Goal: Find specific page/section: Find specific page/section

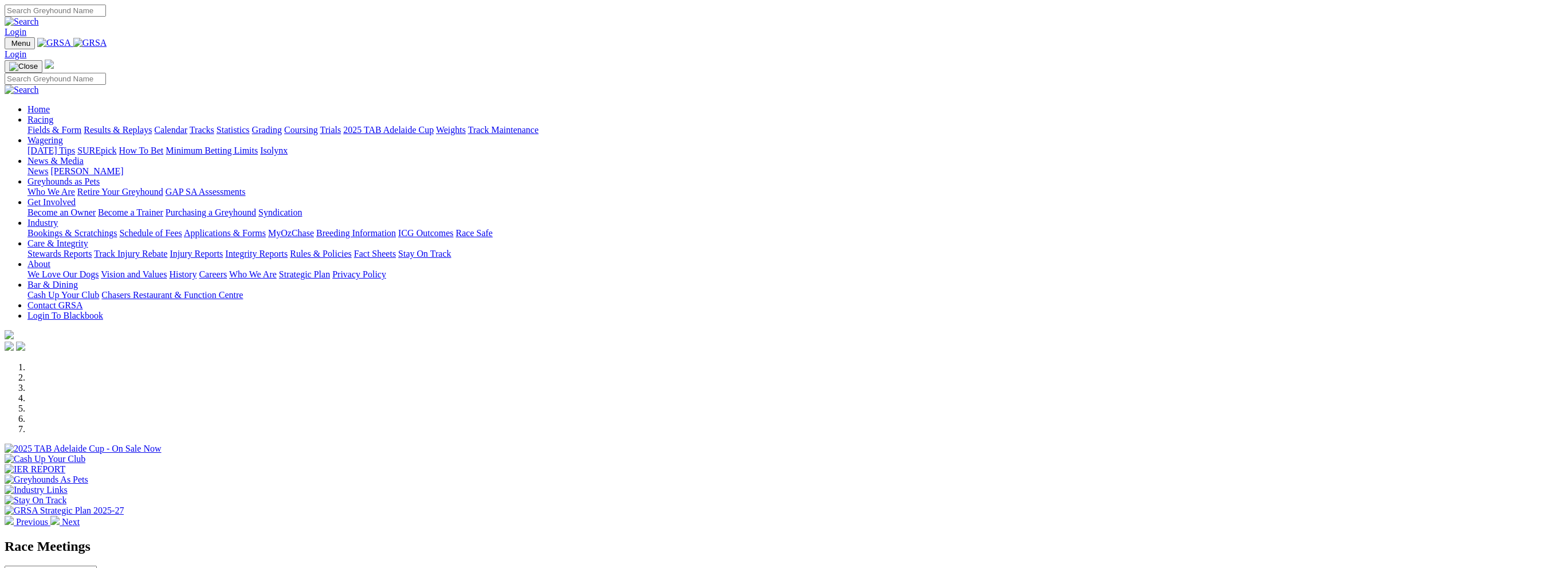
click at [14, 515] on img at bounding box center [9, 520] width 9 height 9
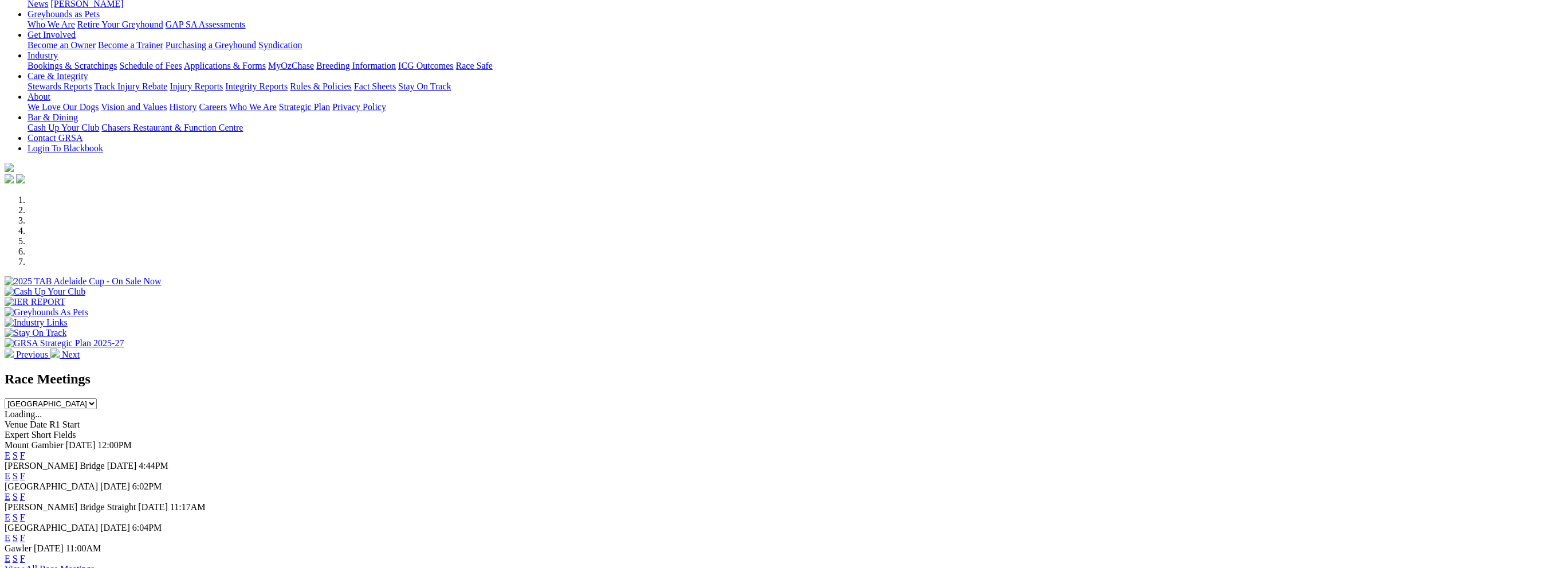
scroll to position [171, 0]
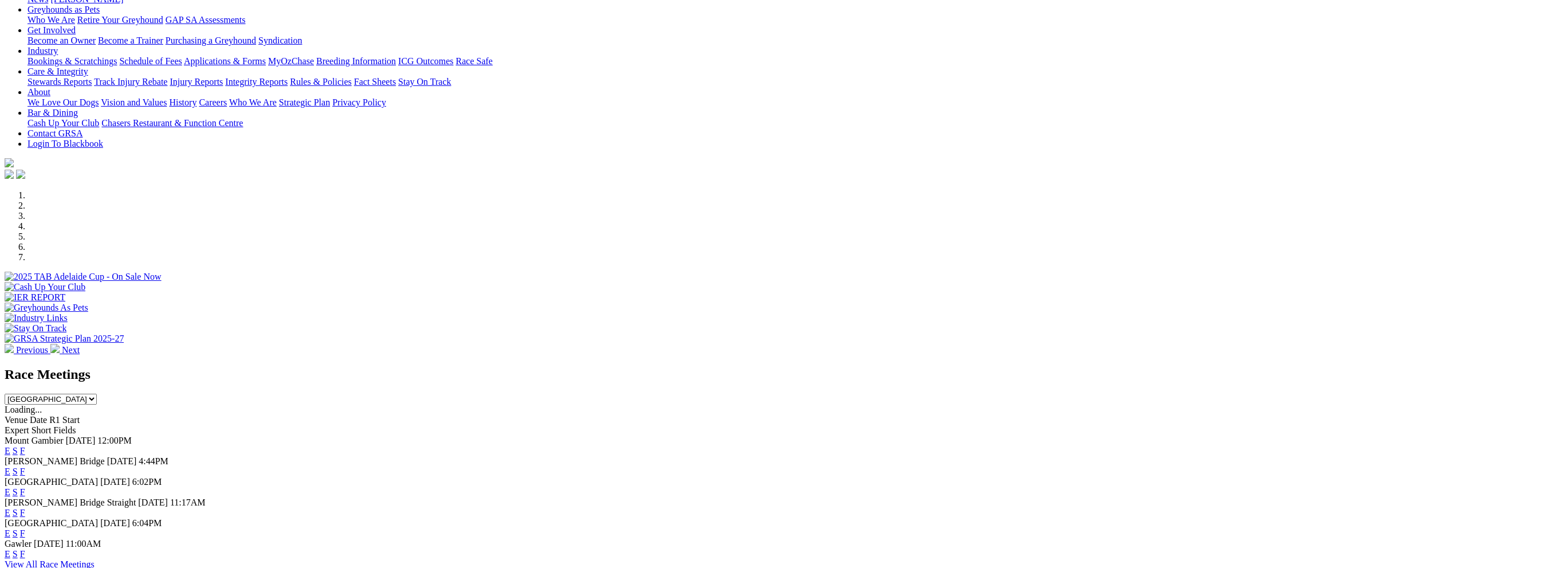
click at [25, 445] on link "F" at bounding box center [23, 450] width 5 height 10
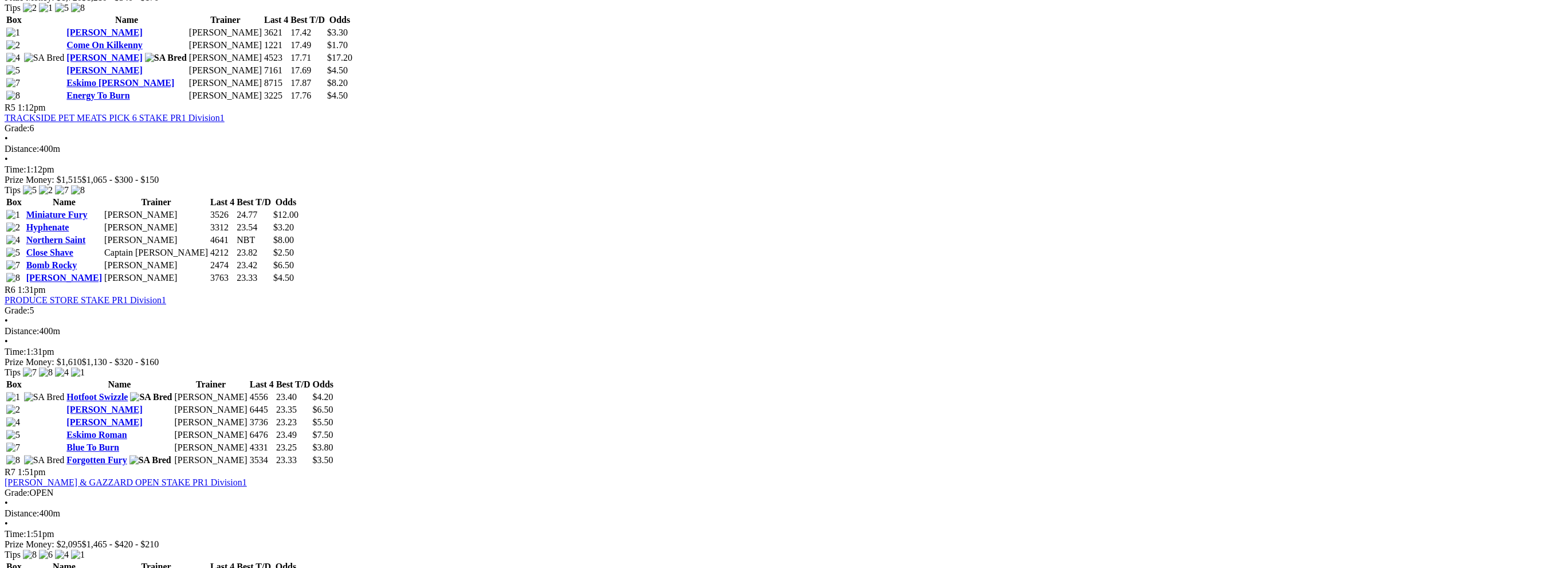
scroll to position [1145, 0]
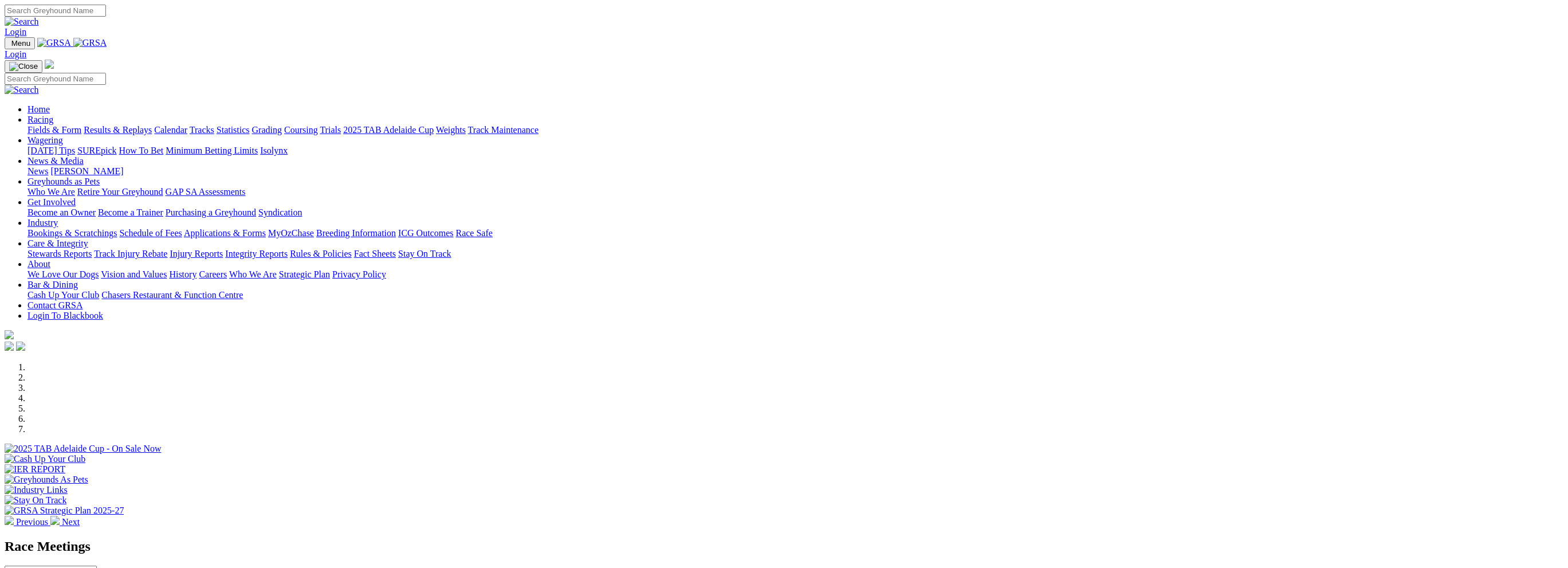
scroll to position [171, 0]
